Goal: Task Accomplishment & Management: Complete application form

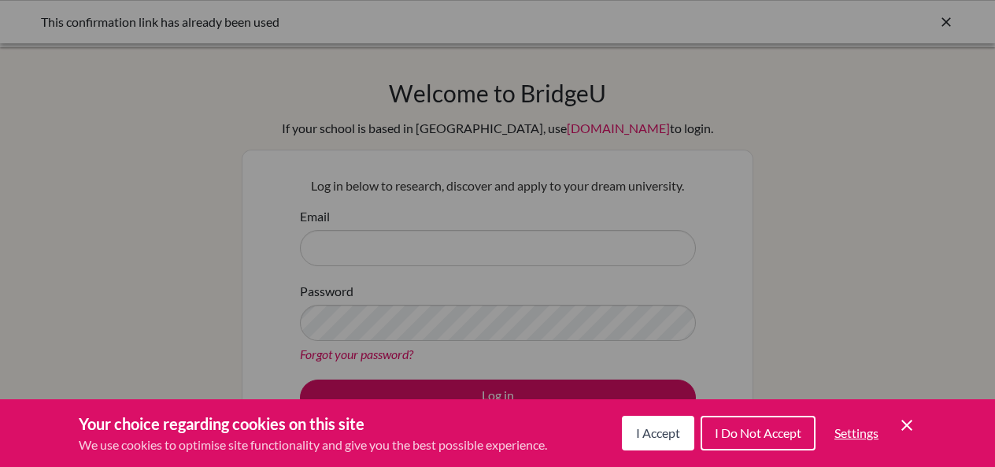
click at [648, 432] on span "I Accept" at bounding box center [658, 432] width 44 height 15
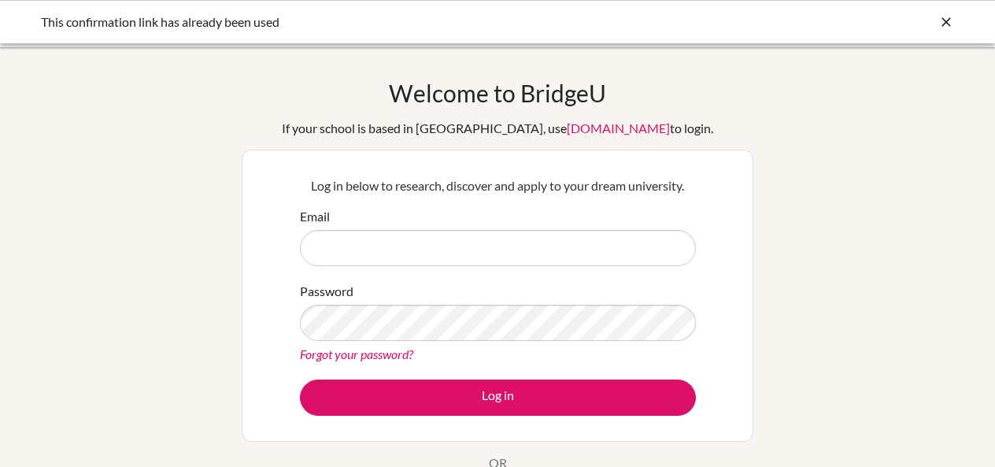
click at [946, 20] on icon at bounding box center [946, 22] width 16 height 16
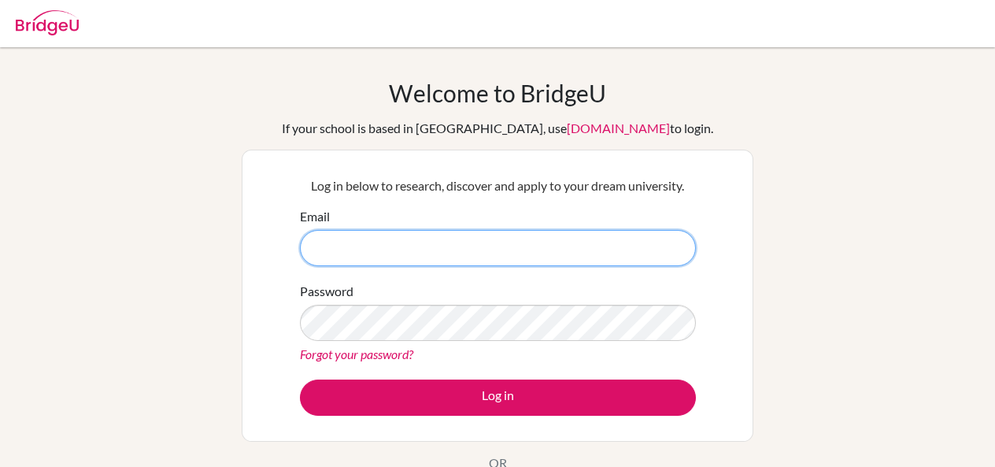
click at [474, 248] on input "Email" at bounding box center [498, 248] width 396 height 36
type input "pascale.drouin@unionschool.edu.ht"
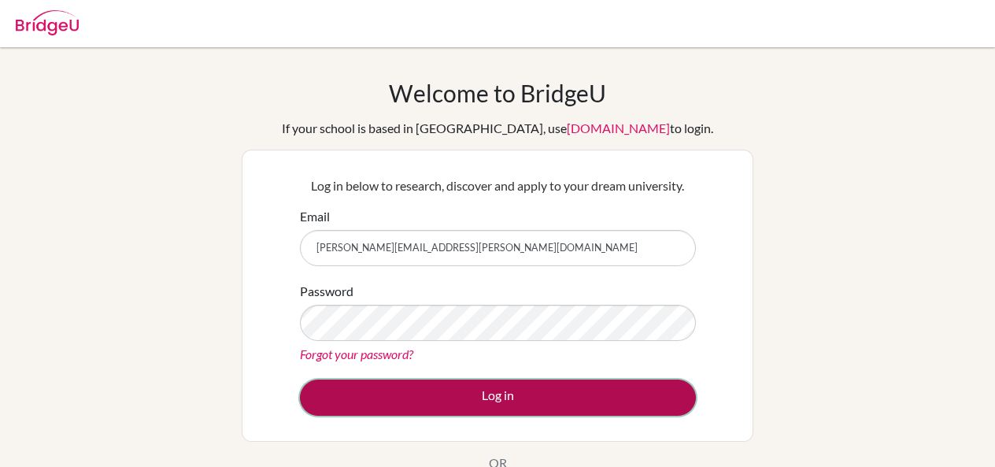
click at [465, 397] on button "Log in" at bounding box center [498, 397] width 396 height 36
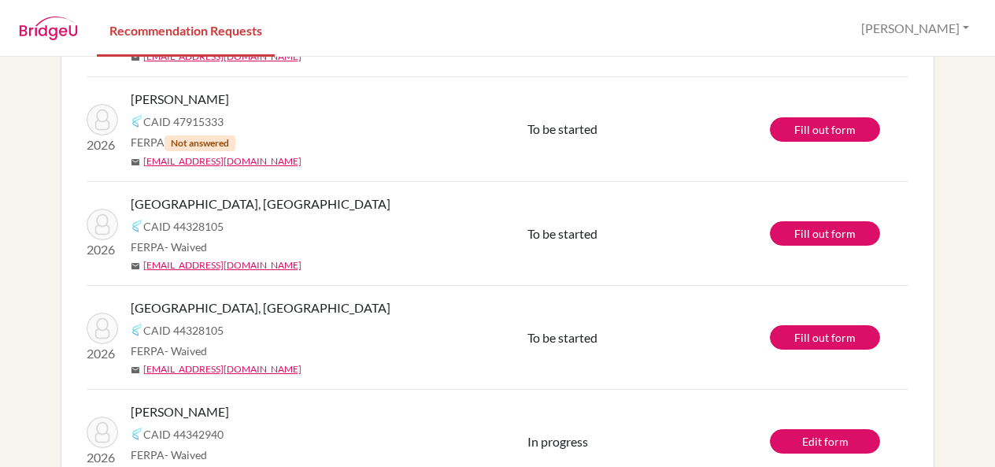
scroll to position [783, 0]
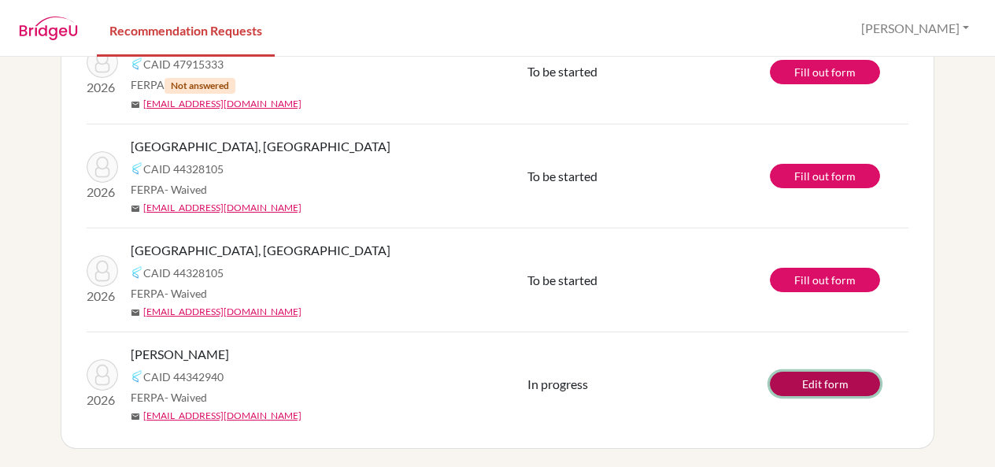
click at [803, 380] on link "Edit form" at bounding box center [825, 383] width 110 height 24
